Goal: Check status: Check status

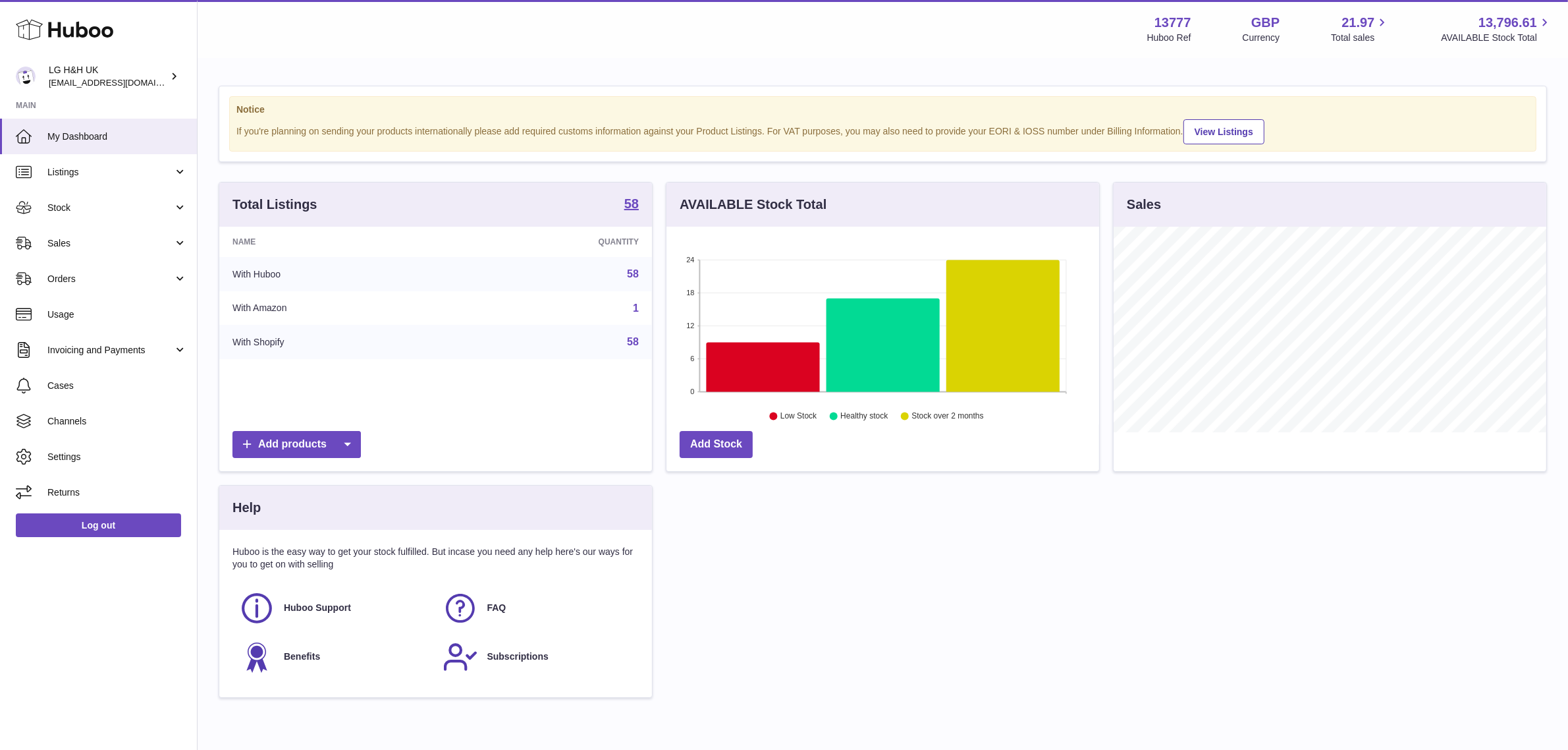
scroll to position [205, 432]
click at [85, 388] on span "Cases" at bounding box center [117, 386] width 140 height 13
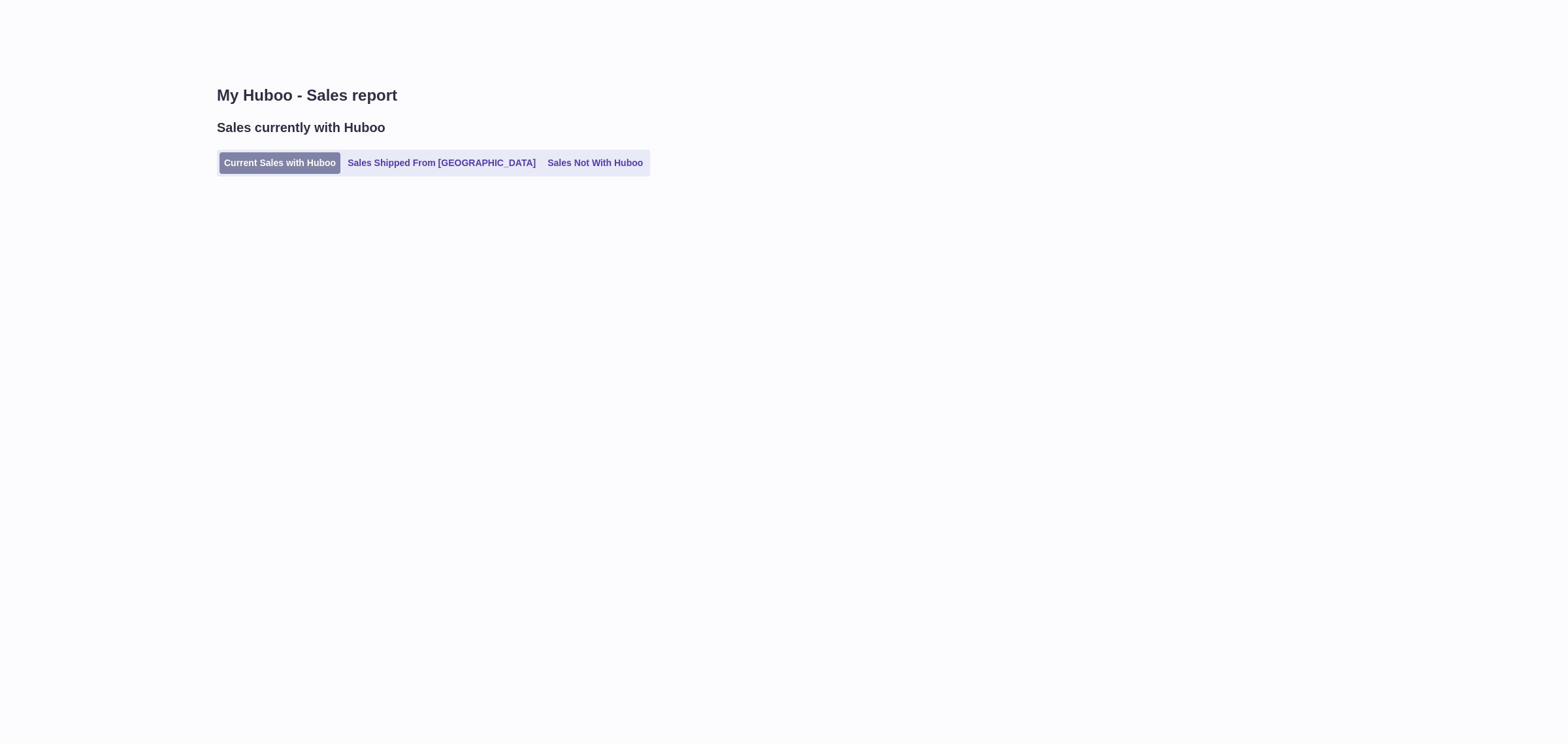
click at [295, 154] on link "Current Sales with Huboo" at bounding box center [280, 163] width 121 height 22
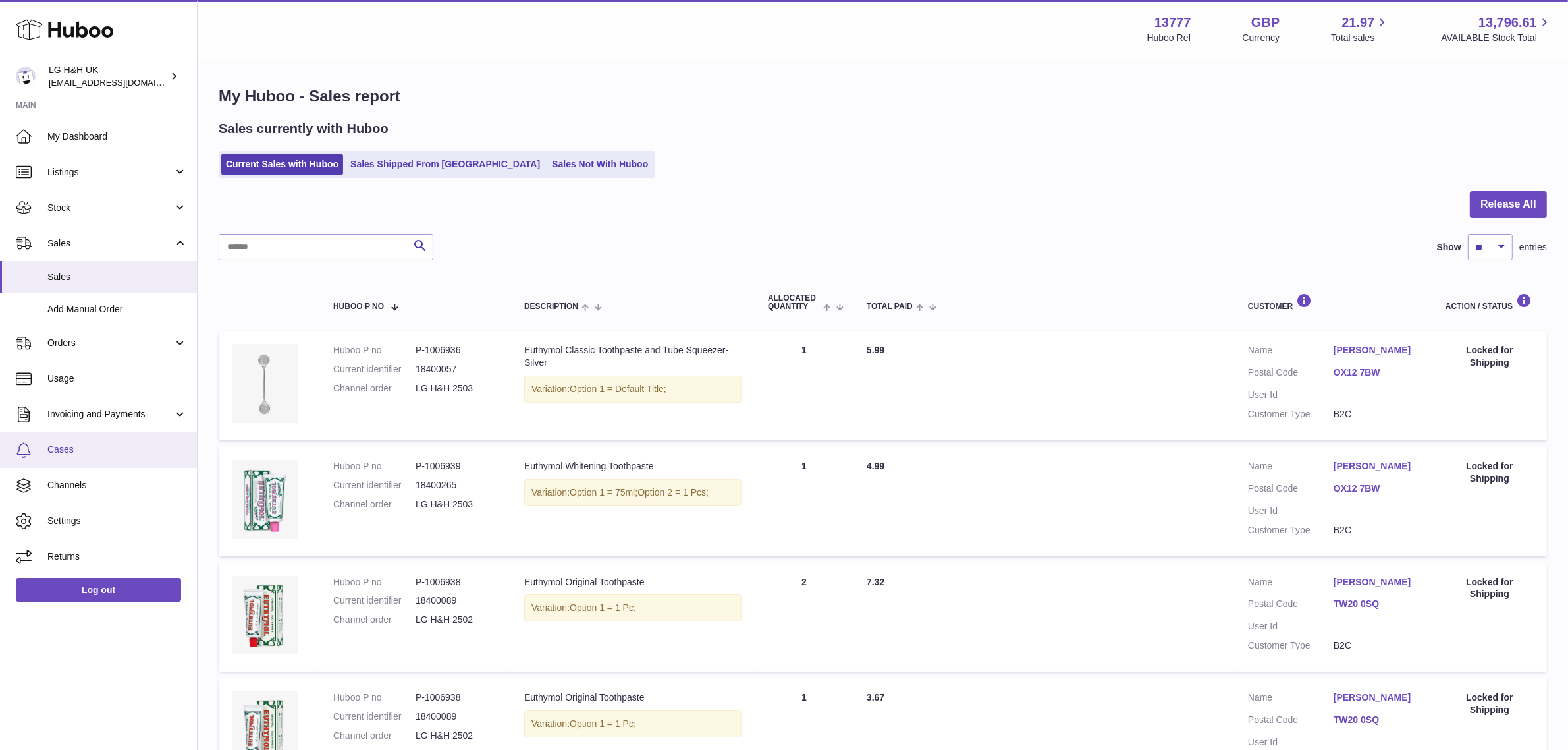
click at [50, 452] on span "Cases" at bounding box center [117, 449] width 140 height 13
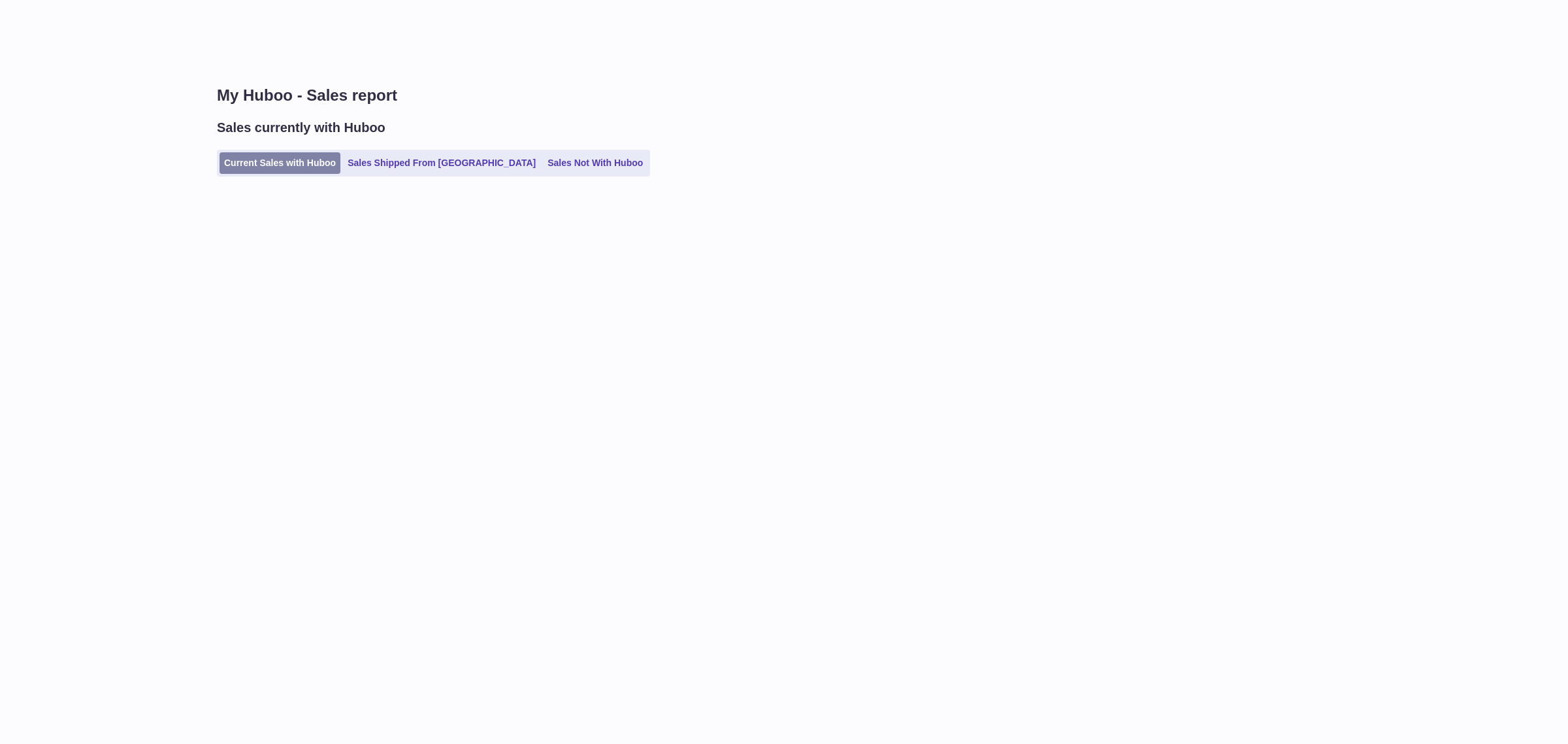
click at [264, 170] on link "Current Sales with Huboo" at bounding box center [280, 163] width 121 height 22
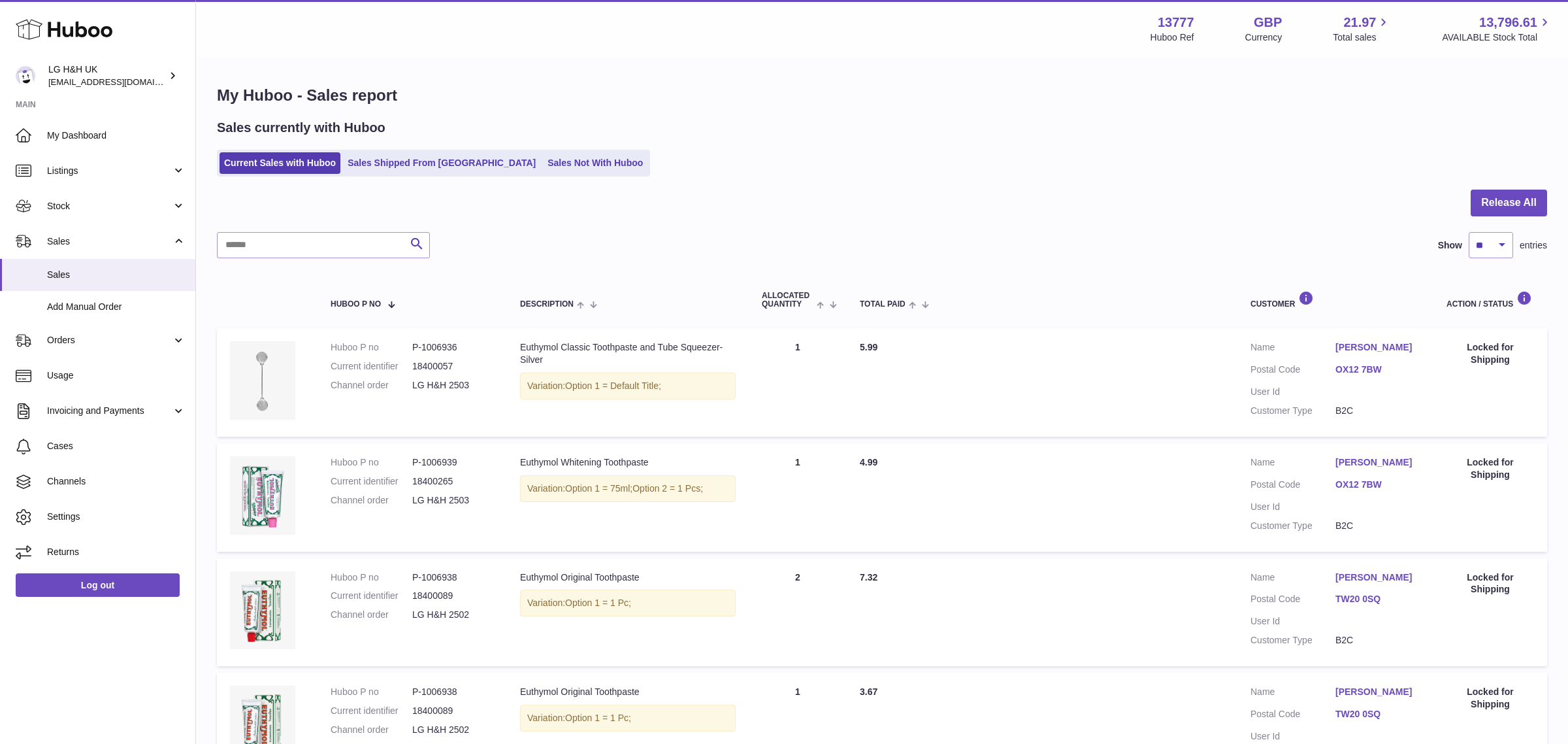
click at [310, 239] on input "text" at bounding box center [323, 245] width 213 height 26
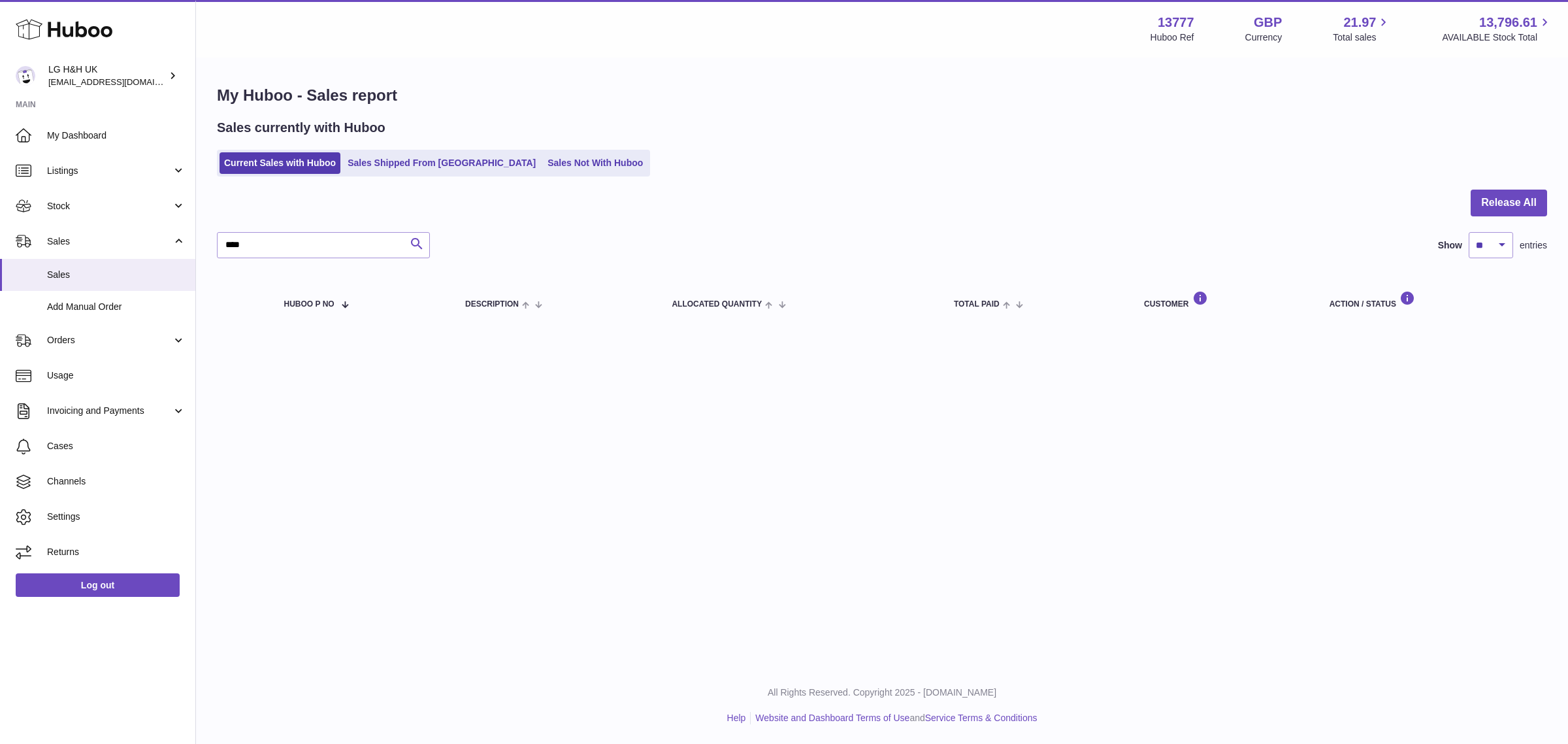
click at [423, 240] on icon "submit" at bounding box center [417, 244] width 16 height 16
click at [332, 241] on input "****" at bounding box center [323, 245] width 213 height 26
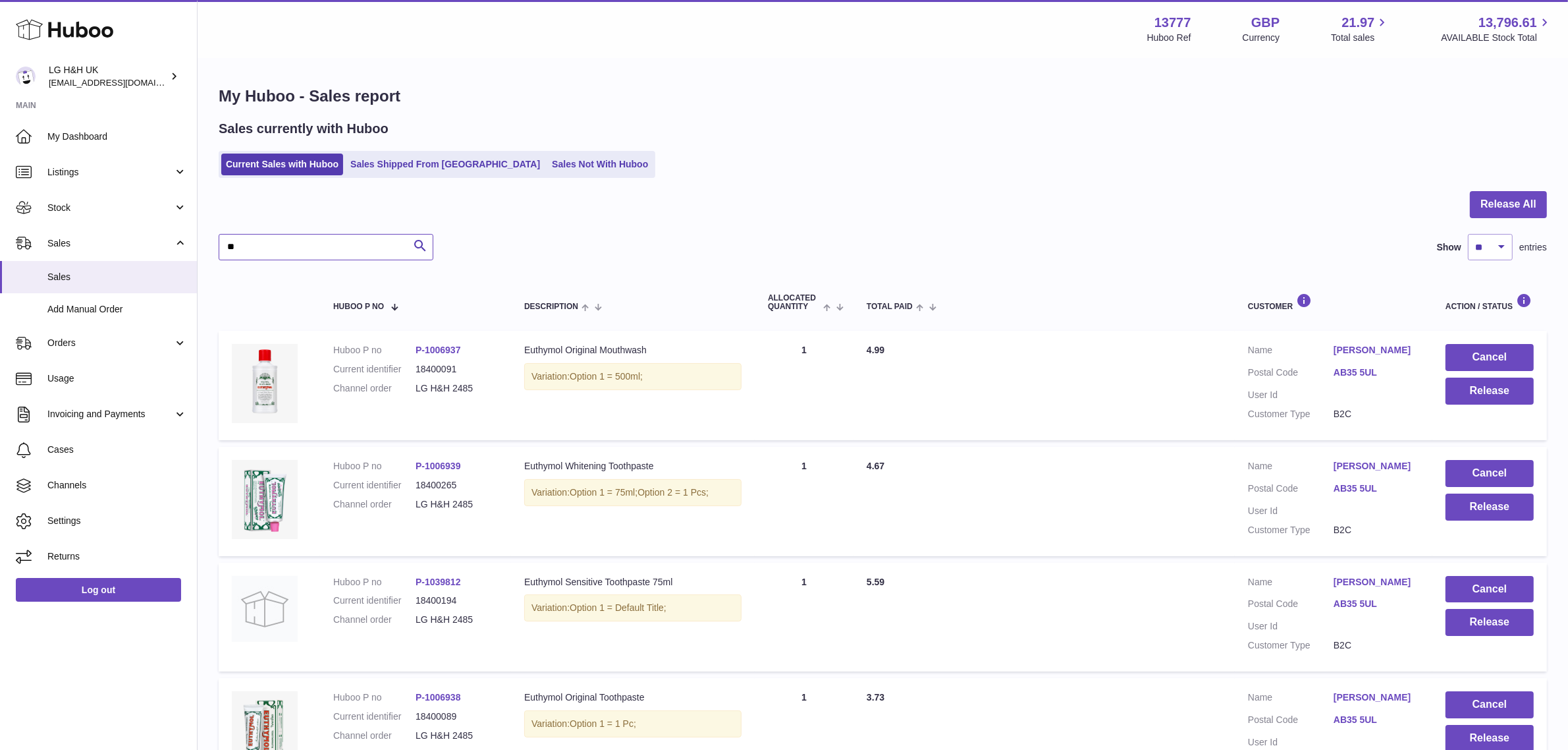
type input "*"
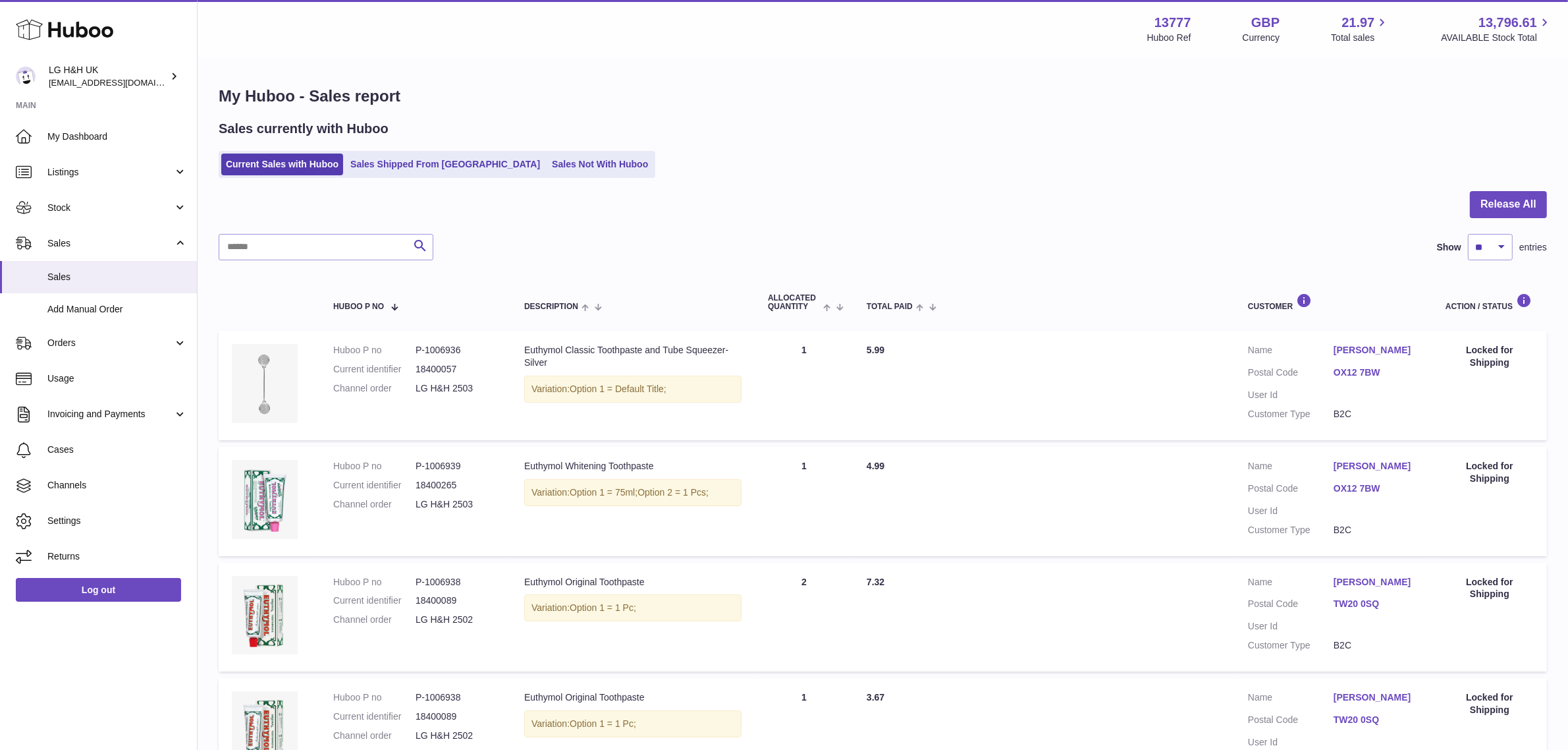
click at [1004, 199] on div at bounding box center [883, 212] width 1328 height 43
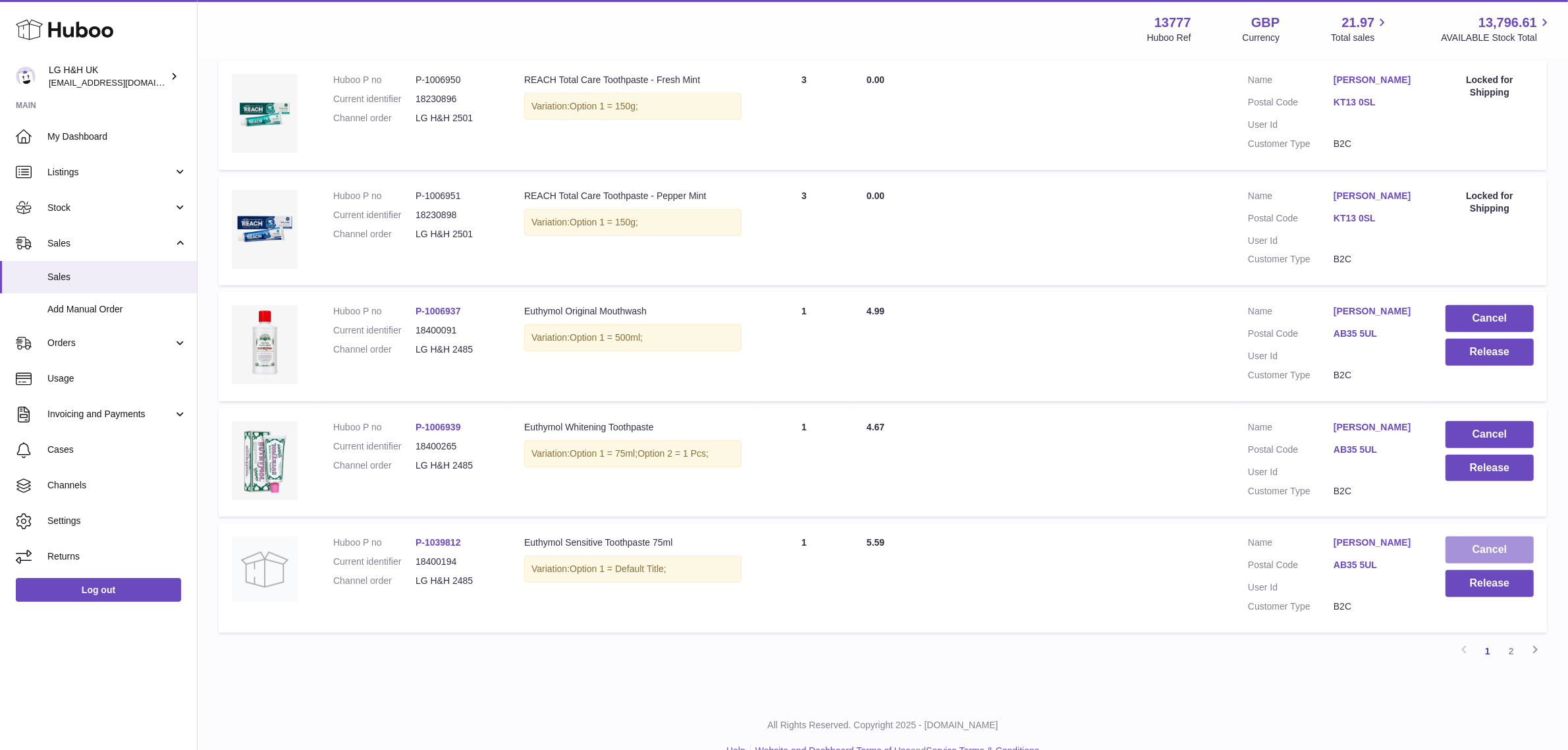
scroll to position [874, 0]
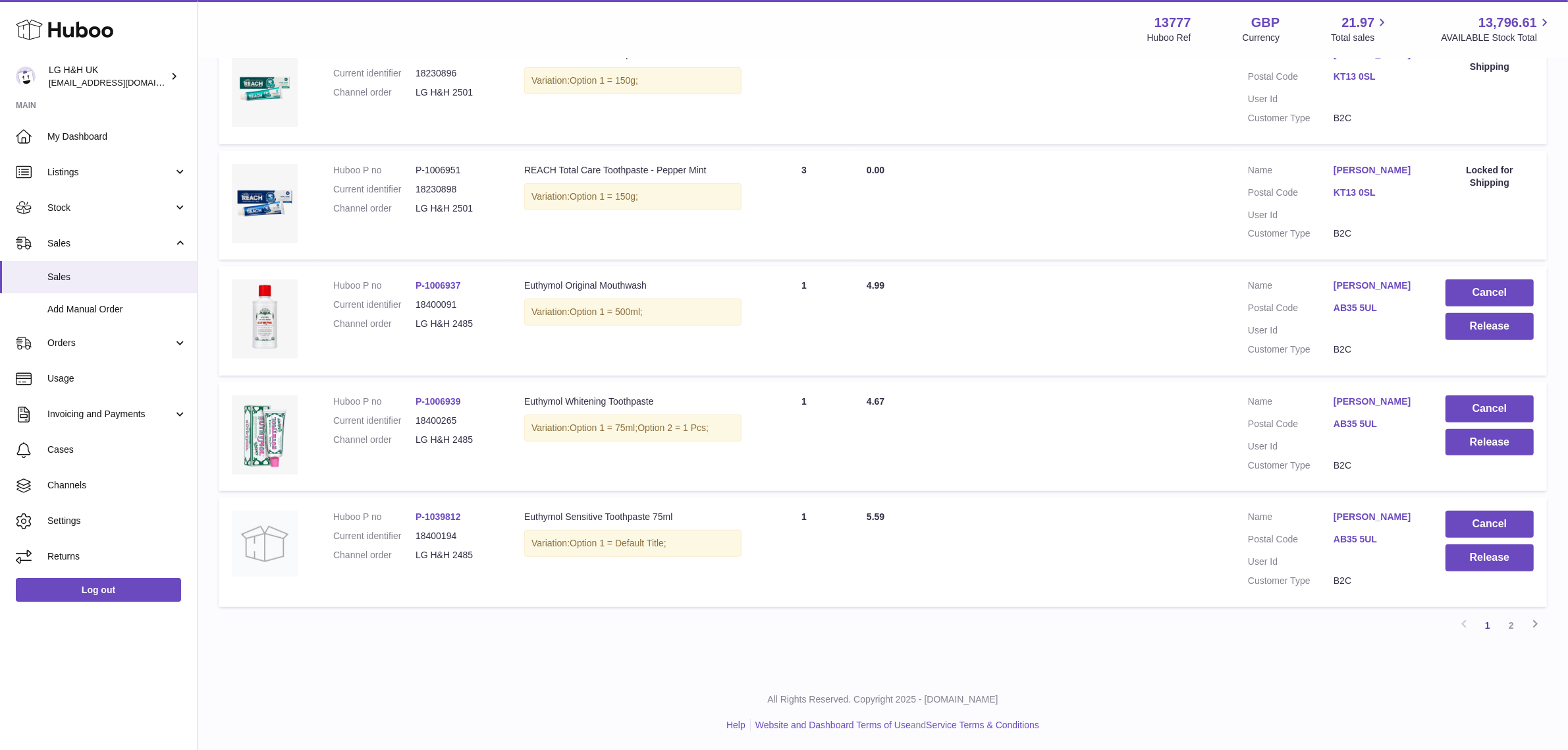
click at [1512, 624] on link "2" at bounding box center [1511, 625] width 24 height 24
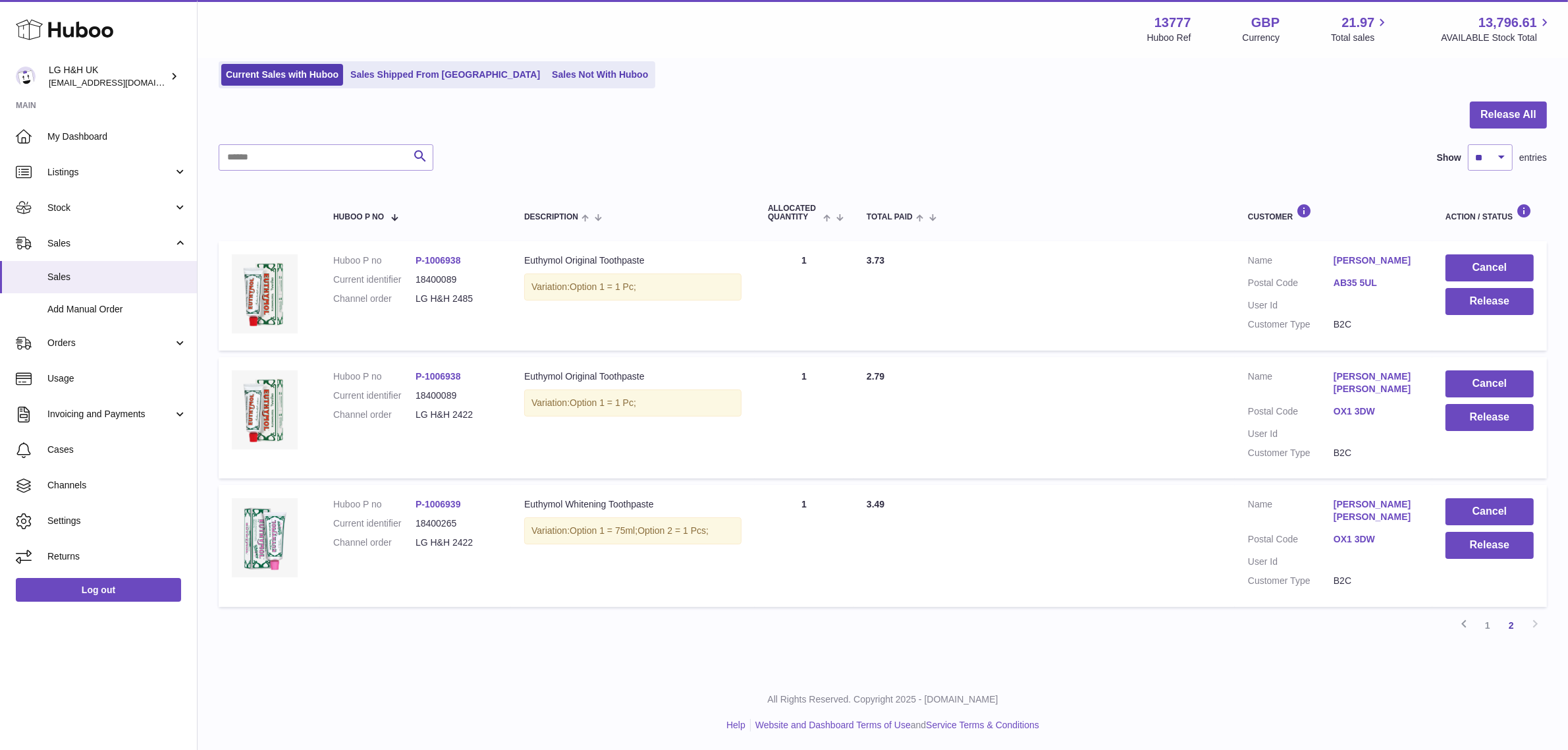
scroll to position [90, 0]
click at [481, 325] on td "Huboo P no P-1006938 Current identifier 18400089 Channel order LG H&H 2485" at bounding box center [415, 295] width 191 height 109
click at [1489, 627] on link "1" at bounding box center [1487, 625] width 24 height 24
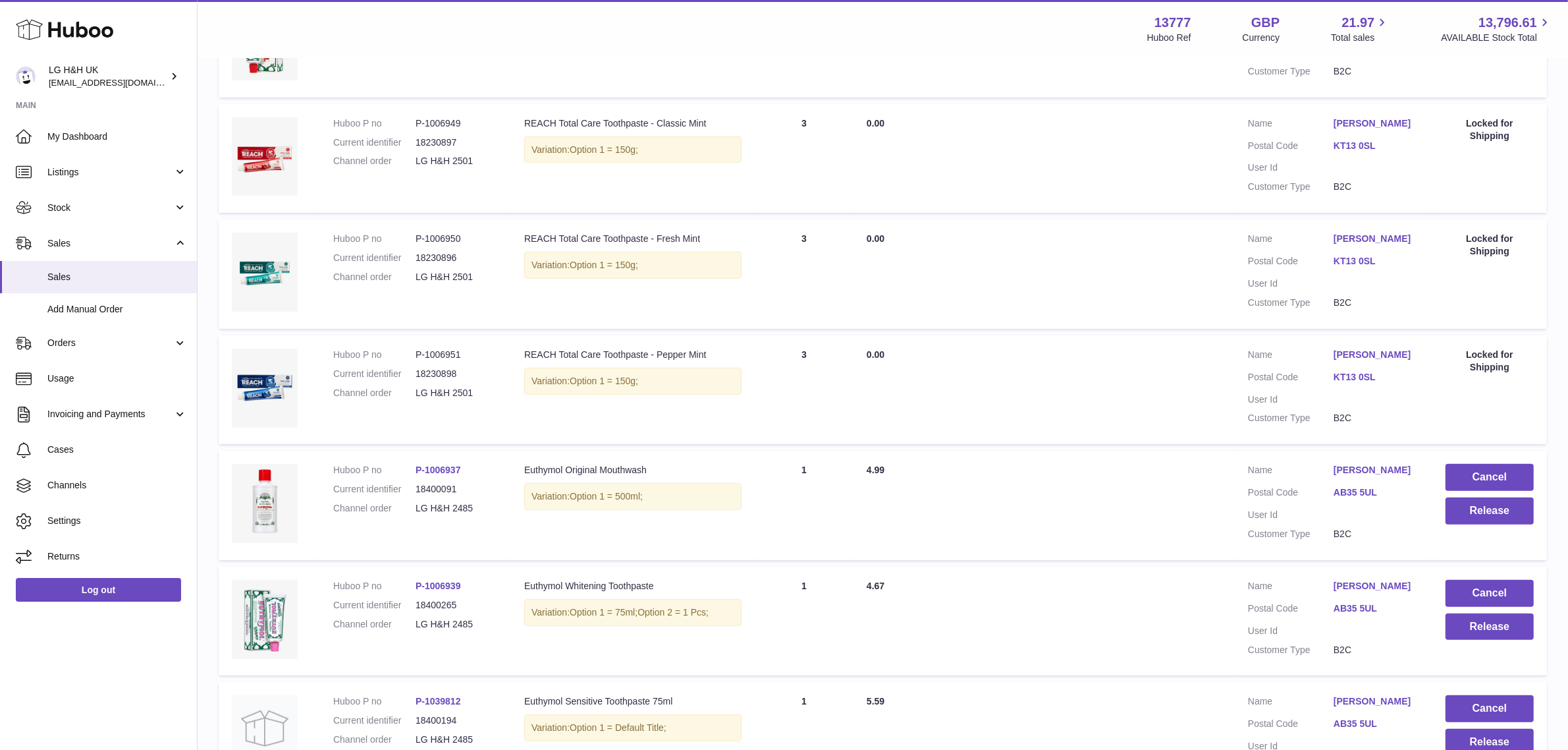
scroll to position [874, 0]
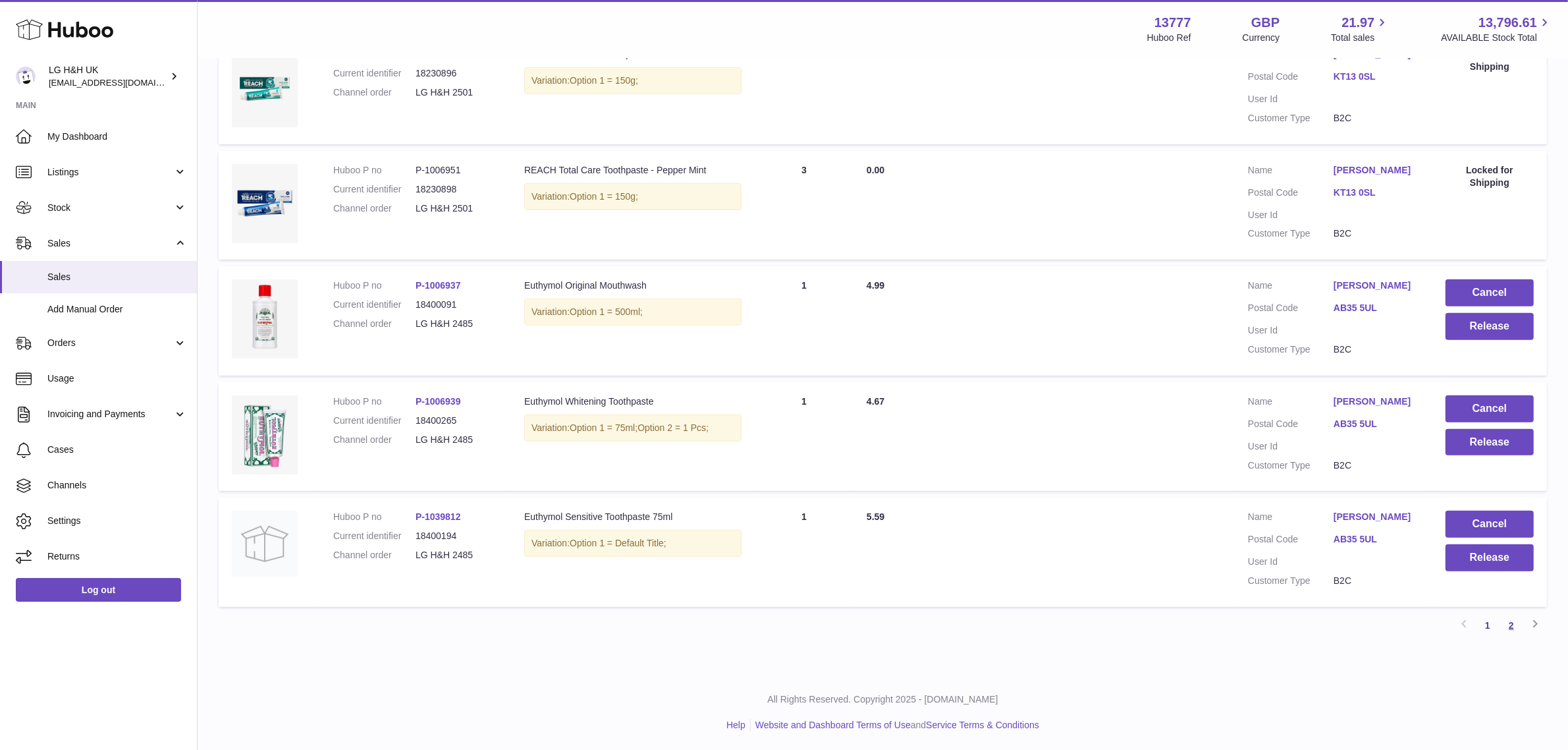
click at [1508, 630] on link "2" at bounding box center [1511, 625] width 24 height 24
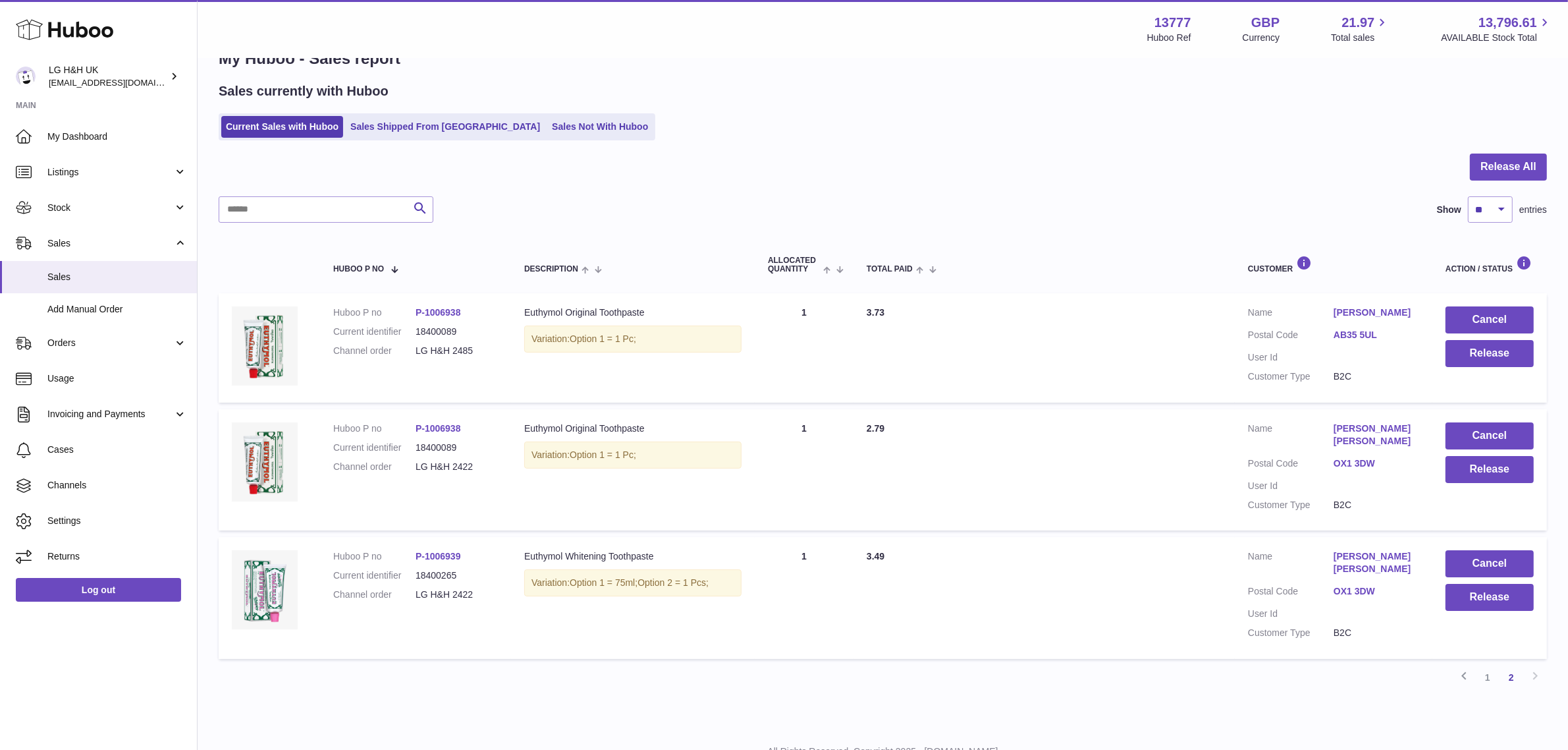
scroll to position [8, 0]
